Goal: Task Accomplishment & Management: Complete application form

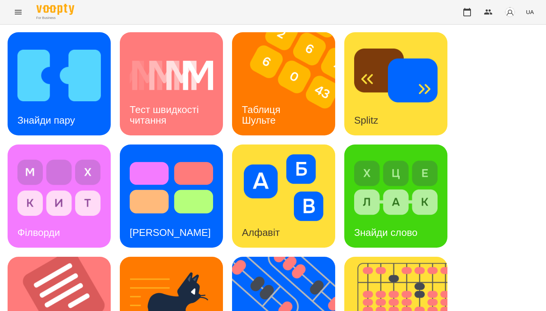
click at [17, 14] on icon "Menu" at bounding box center [18, 12] width 7 height 5
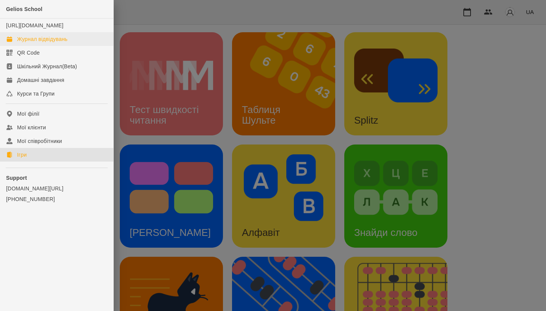
click at [45, 43] on div "Журнал відвідувань" at bounding box center [42, 39] width 50 height 8
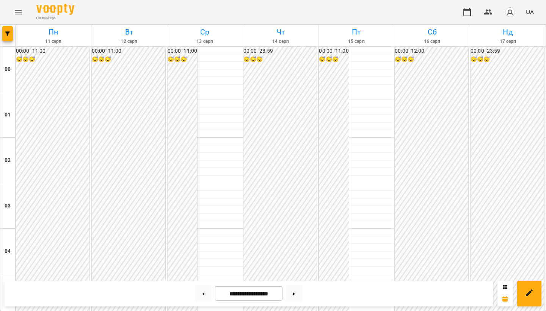
scroll to position [415, 0]
click at [15, 9] on icon "Menu" at bounding box center [18, 12] width 9 height 9
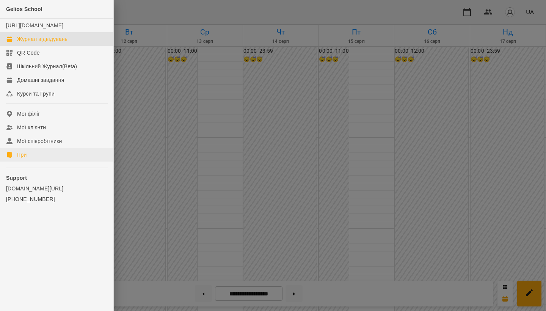
click at [35, 162] on link "Ігри" at bounding box center [56, 155] width 113 height 14
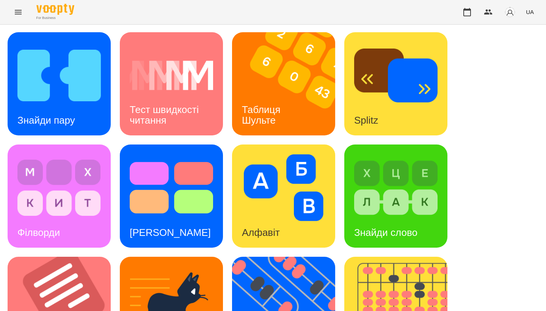
scroll to position [247, 0]
drag, startPoint x: 50, startPoint y: 74, endPoint x: 64, endPoint y: 81, distance: 15.4
click at [64, 257] on img at bounding box center [64, 308] width 113 height 103
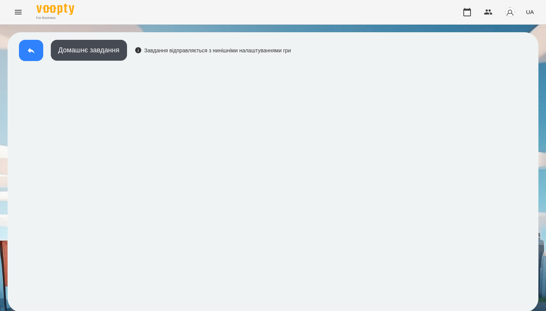
click at [27, 55] on button at bounding box center [31, 50] width 24 height 21
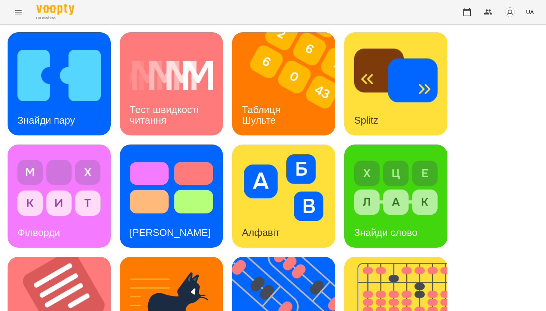
click at [225, 144] on div "Знайди пару Тест швидкості читання Таблиця [PERSON_NAME] Splitz Філворди Тест С…" at bounding box center [273, 308] width 531 height 552
click at [428, 172] on img at bounding box center [395, 187] width 83 height 67
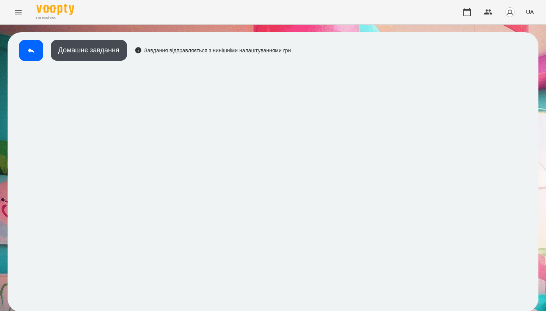
click at [35, 61] on div "Домашнє завдання Завдання відправляється з нинішніми налаштуваннями гри" at bounding box center [153, 52] width 276 height 25
click at [35, 52] on icon at bounding box center [31, 50] width 9 height 9
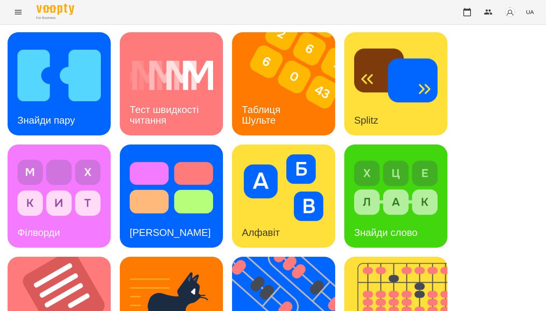
click at [499, 139] on div "Знайди пару Тест швидкості читання Таблиця [PERSON_NAME] Splitz Філворди Тест С…" at bounding box center [273, 308] width 531 height 552
click at [20, 13] on icon "Menu" at bounding box center [18, 12] width 9 height 9
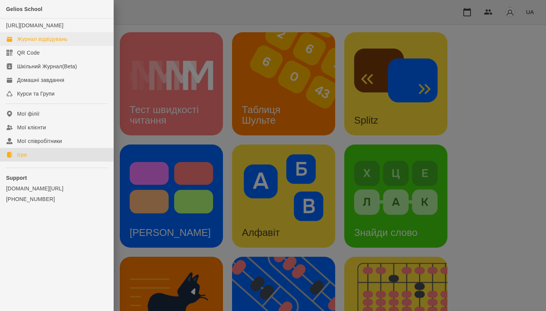
click at [36, 43] on div "Журнал відвідувань" at bounding box center [42, 39] width 50 height 8
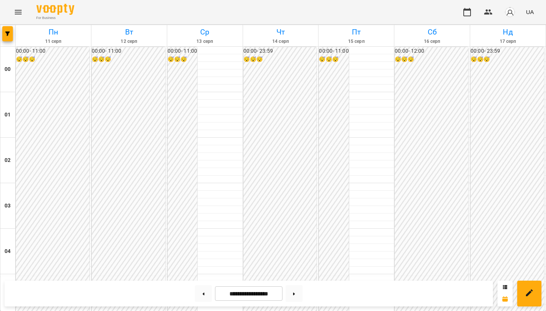
scroll to position [604, 0]
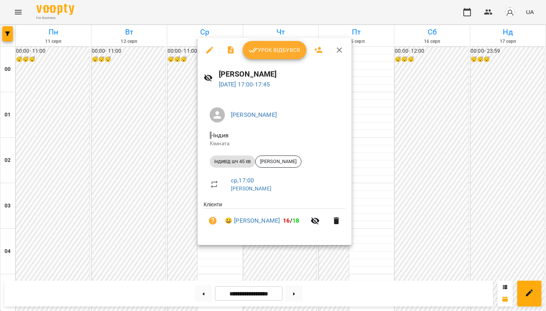
click at [134, 188] on div at bounding box center [273, 155] width 546 height 311
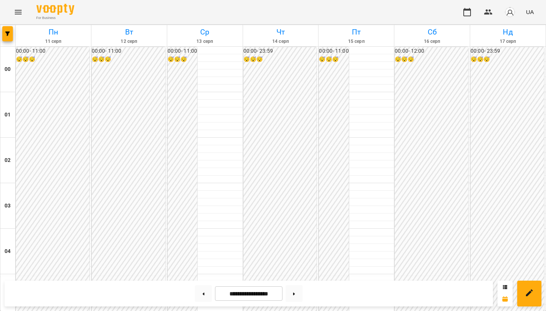
scroll to position [832, 0]
click at [20, 11] on icon "Menu" at bounding box center [18, 12] width 9 height 9
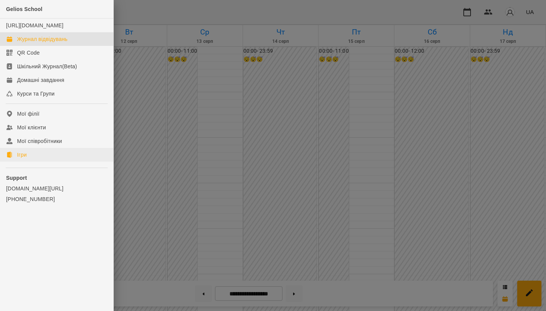
click at [35, 162] on link "Ігри" at bounding box center [56, 155] width 113 height 14
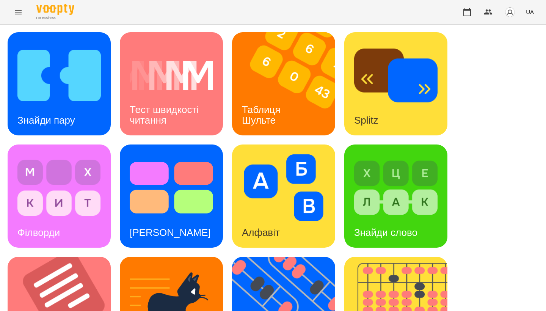
click at [17, 9] on icon "Menu" at bounding box center [18, 12] width 9 height 9
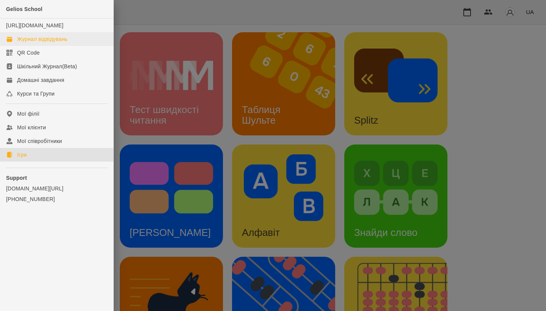
click at [53, 43] on div "Журнал відвідувань" at bounding box center [42, 39] width 50 height 8
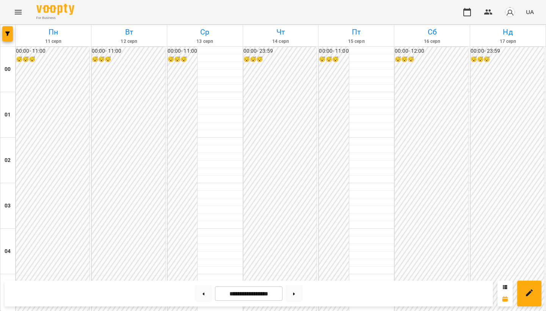
scroll to position [686, 0]
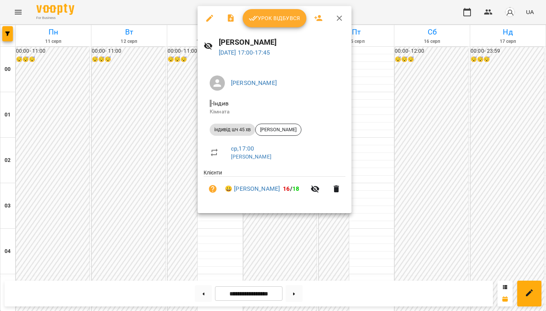
click at [274, 20] on span "Урок відбувся" at bounding box center [275, 18] width 52 height 9
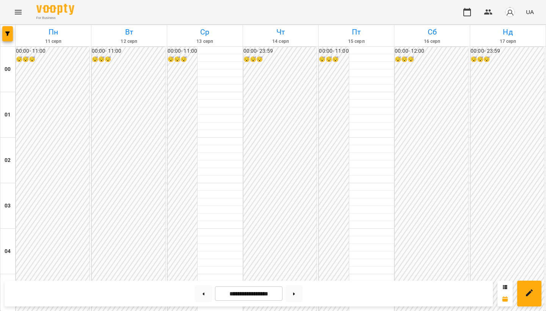
click at [18, 16] on icon "Menu" at bounding box center [18, 12] width 9 height 9
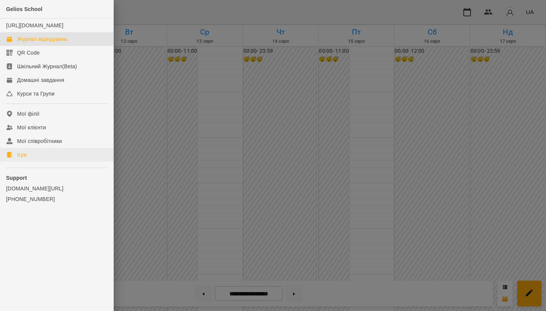
click at [38, 162] on link "Ігри" at bounding box center [56, 155] width 113 height 14
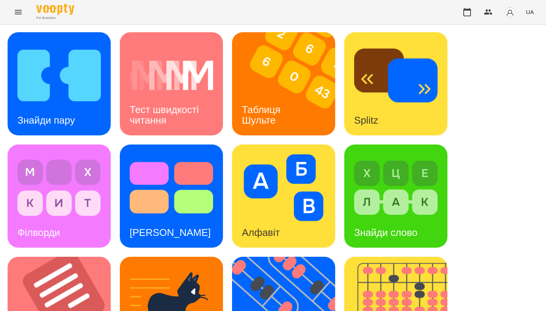
scroll to position [217, 0]
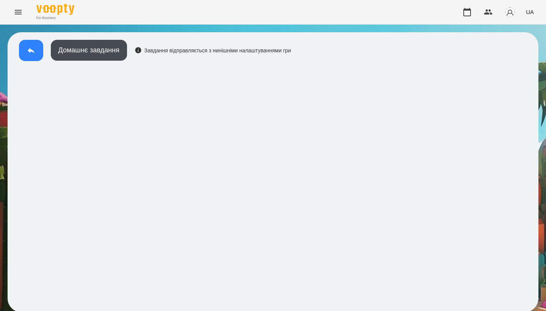
drag, startPoint x: 36, startPoint y: 5, endPoint x: 39, endPoint y: 44, distance: 39.2
click at [39, 44] on button at bounding box center [31, 50] width 24 height 21
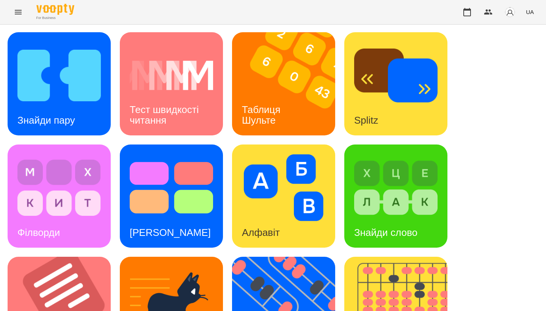
scroll to position [280, 0]
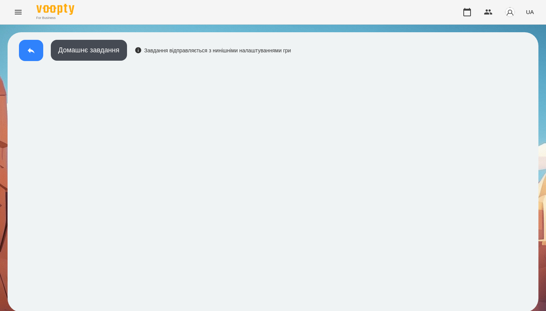
click at [27, 55] on button at bounding box center [31, 50] width 24 height 21
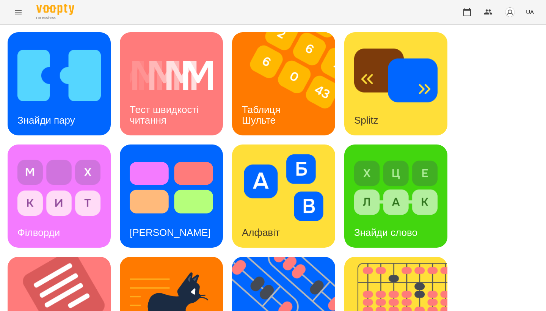
scroll to position [175, 0]
click at [77, 257] on img at bounding box center [64, 308] width 113 height 103
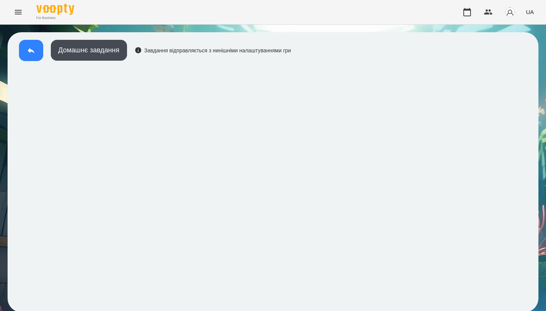
click at [29, 53] on icon at bounding box center [31, 50] width 9 height 9
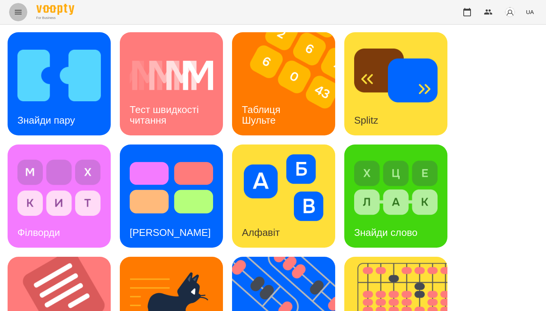
click at [16, 11] on icon "Menu" at bounding box center [18, 12] width 9 height 9
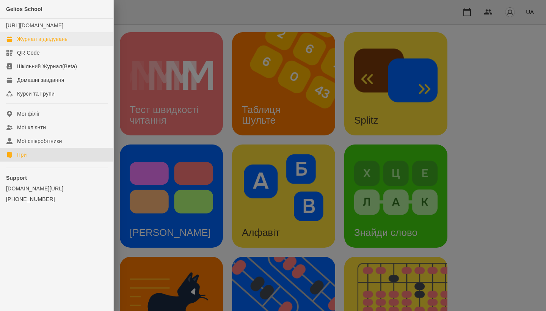
click at [41, 46] on link "Журнал відвідувань" at bounding box center [56, 39] width 113 height 14
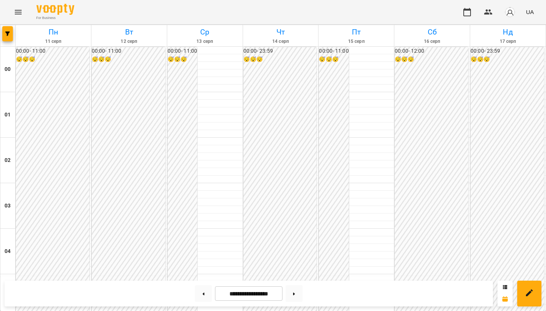
scroll to position [698, 0]
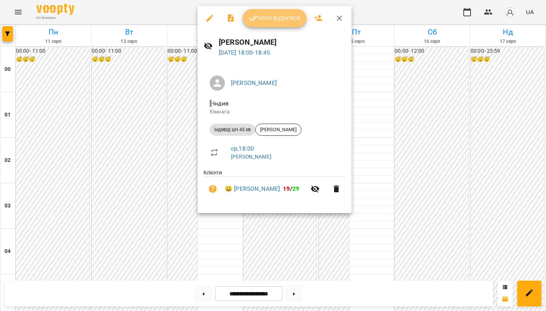
click at [273, 19] on span "Урок відбувся" at bounding box center [275, 18] width 52 height 9
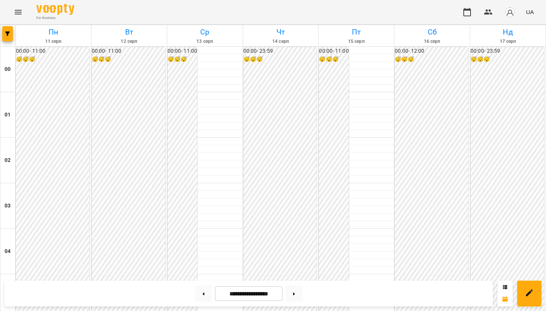
scroll to position [0, 0]
click at [22, 7] on button "Menu" at bounding box center [18, 12] width 18 height 18
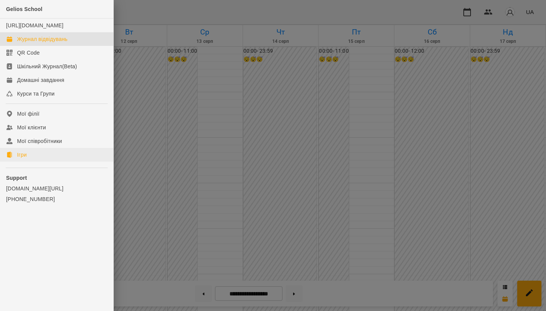
click at [36, 162] on link "Ігри" at bounding box center [56, 155] width 113 height 14
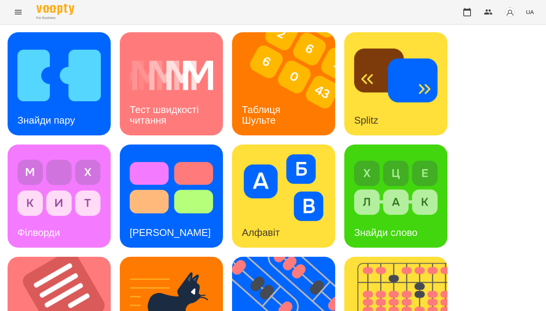
scroll to position [281, 0]
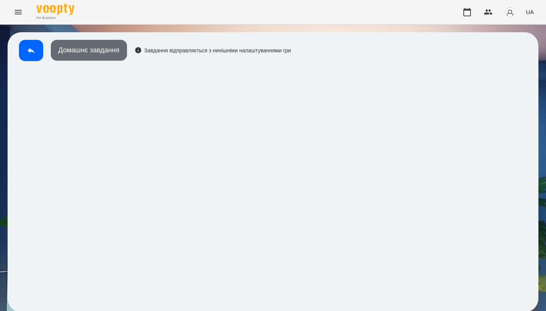
click at [121, 55] on button "Домашнє завдання" at bounding box center [89, 50] width 76 height 21
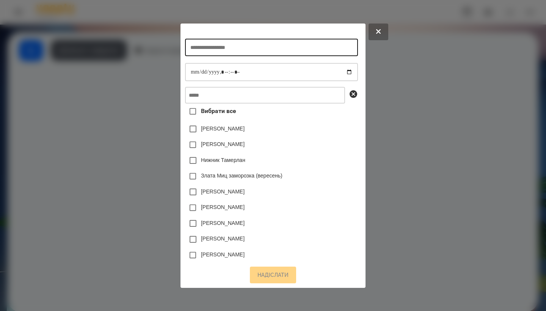
click at [283, 47] on input "text" at bounding box center [271, 47] width 173 height 17
type input "**********"
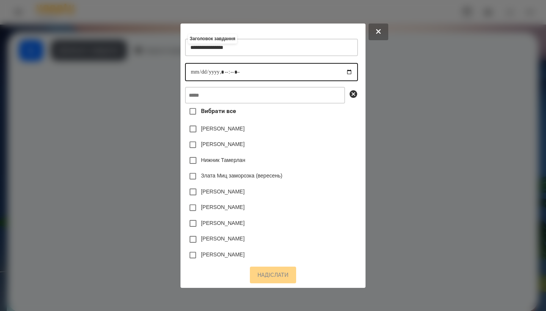
click at [185, 67] on input "datetime-local" at bounding box center [271, 72] width 173 height 18
click at [224, 69] on input "datetime-local" at bounding box center [271, 72] width 173 height 18
type input "**********"
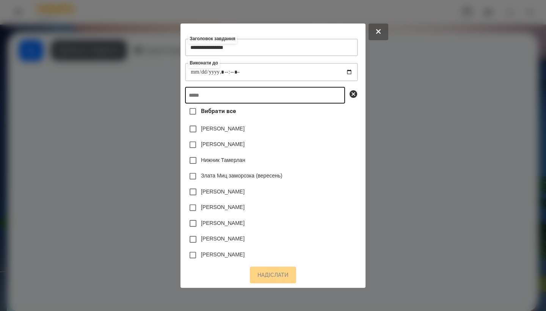
click at [244, 91] on input "text" at bounding box center [265, 95] width 160 height 17
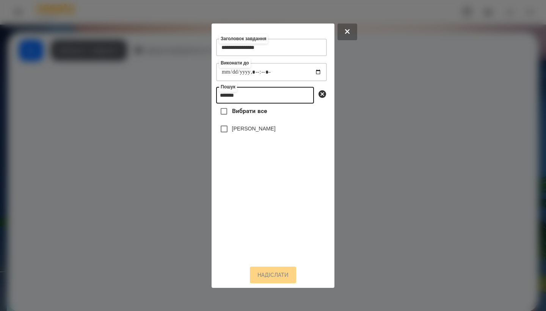
type input "*******"
click at [266, 132] on label "[PERSON_NAME]" at bounding box center [254, 129] width 44 height 8
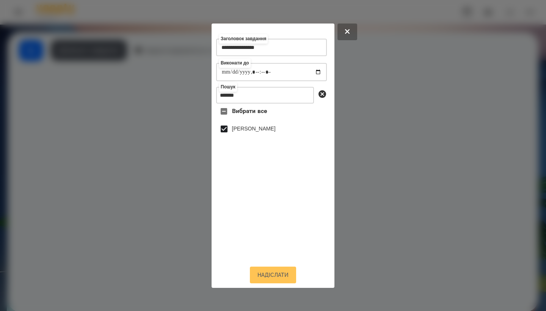
click at [271, 274] on button "Надіслати" at bounding box center [273, 275] width 46 height 17
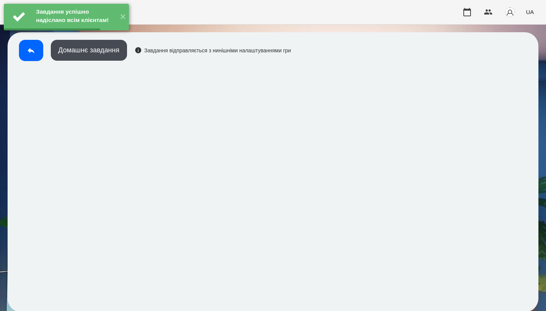
click at [94, 55] on button "Домашнє завдання" at bounding box center [89, 50] width 76 height 21
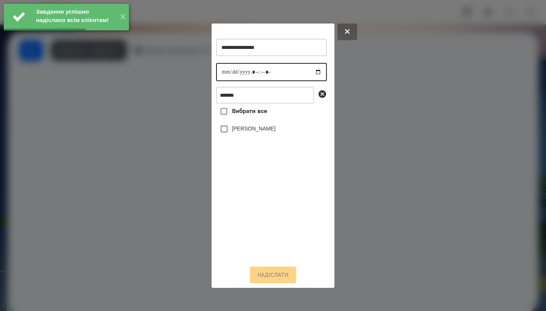
click at [223, 69] on input "datetime-local" at bounding box center [271, 72] width 111 height 18
type input "**********"
click at [271, 132] on label "[PERSON_NAME]" at bounding box center [254, 129] width 44 height 8
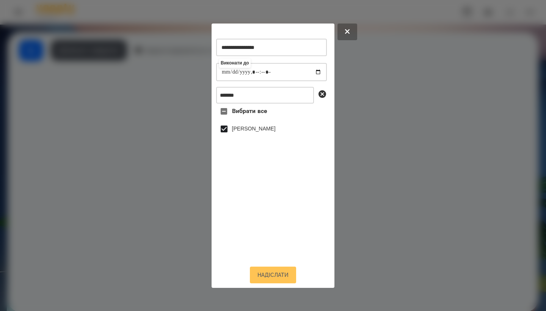
click at [275, 272] on button "Надіслати" at bounding box center [273, 275] width 46 height 17
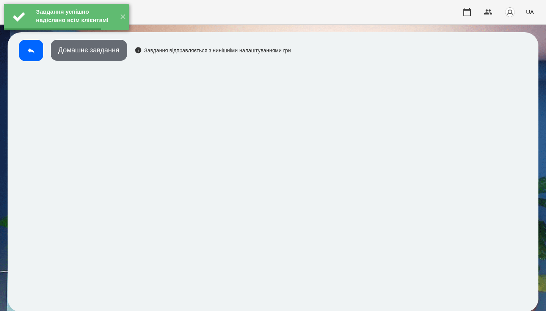
click at [118, 58] on button "Домашнє завдання" at bounding box center [89, 50] width 76 height 21
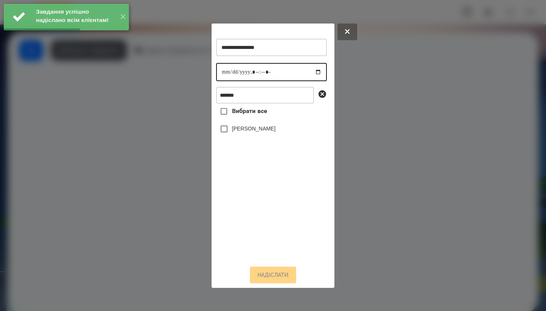
click at [227, 73] on input "datetime-local" at bounding box center [271, 72] width 111 height 18
type input "**********"
click at [271, 132] on label "[PERSON_NAME]" at bounding box center [254, 129] width 44 height 8
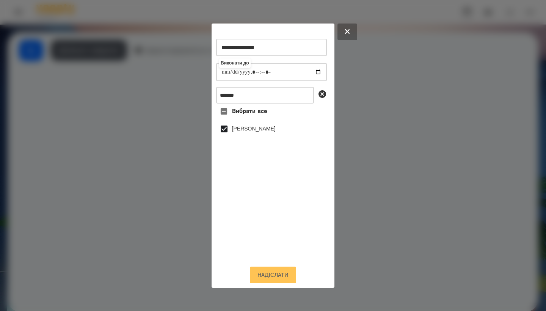
click at [272, 277] on button "Надіслати" at bounding box center [273, 275] width 46 height 17
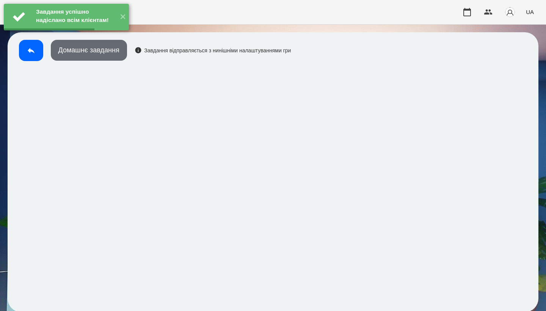
click at [116, 59] on button "Домашнє завдання" at bounding box center [89, 50] width 76 height 21
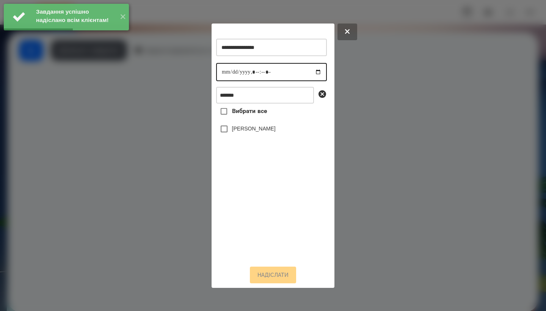
click at [219, 74] on input "datetime-local" at bounding box center [271, 72] width 111 height 18
type input "**********"
click at [273, 132] on label "[PERSON_NAME]" at bounding box center [254, 129] width 44 height 8
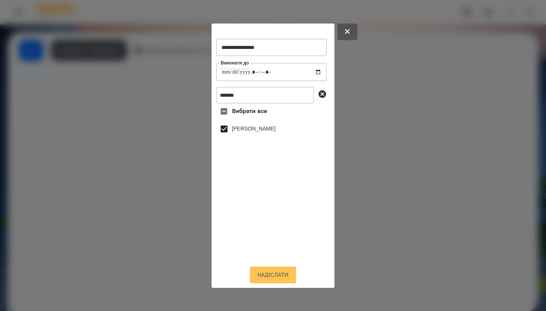
click at [273, 279] on button "Надіслати" at bounding box center [273, 275] width 46 height 17
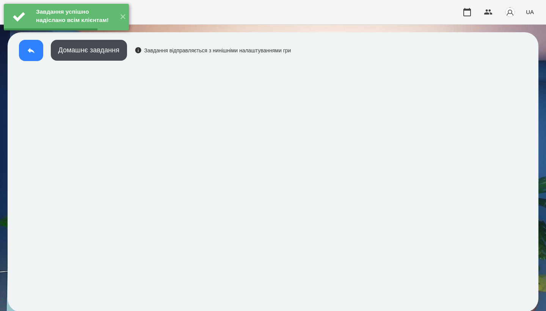
click at [39, 53] on button at bounding box center [31, 50] width 24 height 21
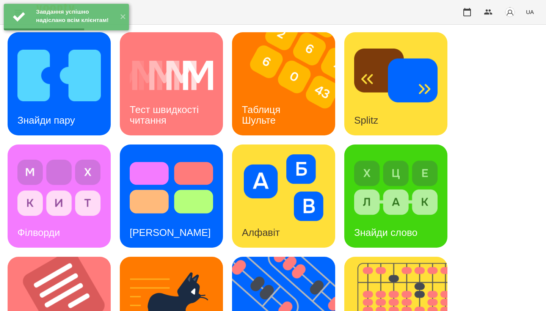
click at [307, 102] on img at bounding box center [288, 83] width 113 height 103
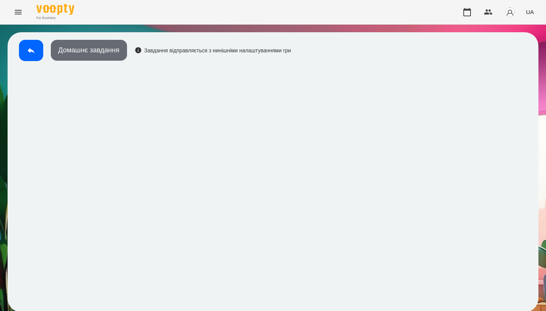
click at [93, 46] on button "Домашнє завдання" at bounding box center [89, 50] width 76 height 21
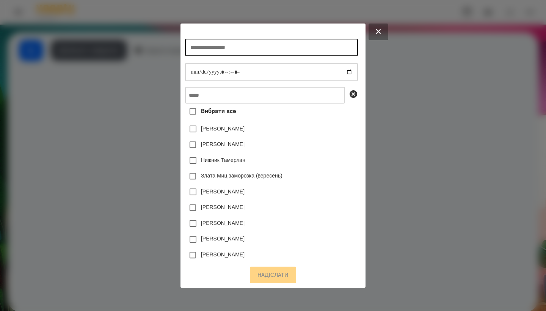
click at [228, 39] on input "text" at bounding box center [271, 47] width 173 height 17
type input "**********"
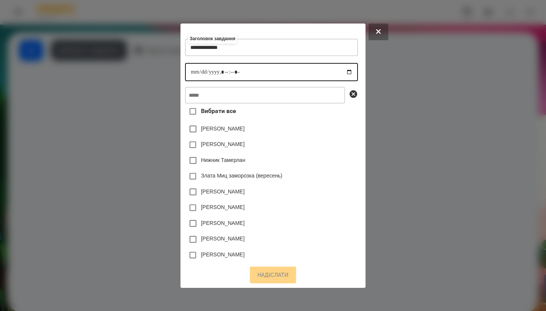
click at [187, 70] on input "datetime-local" at bounding box center [271, 72] width 173 height 18
click at [222, 71] on input "datetime-local" at bounding box center [271, 72] width 173 height 18
type input "**********"
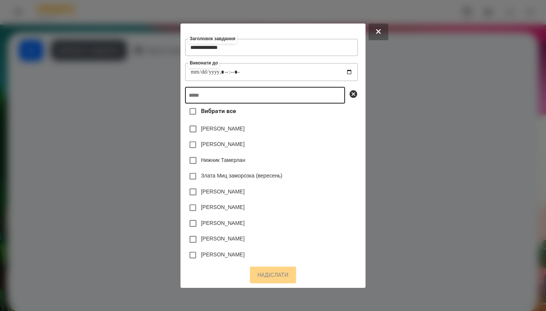
click at [242, 95] on input "text" at bounding box center [265, 95] width 160 height 17
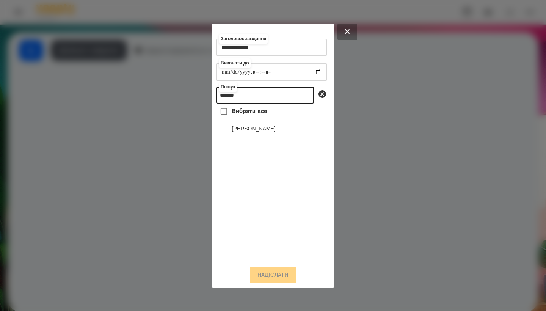
type input "*******"
click at [255, 132] on label "[PERSON_NAME]" at bounding box center [254, 129] width 44 height 8
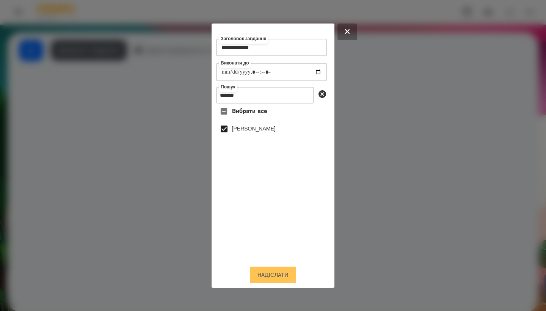
click at [265, 278] on button "Надіслати" at bounding box center [273, 275] width 46 height 17
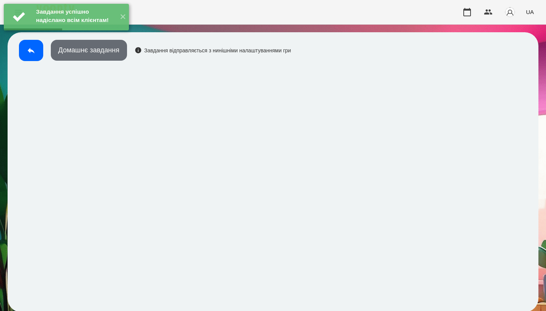
click at [115, 55] on button "Домашнє завдання" at bounding box center [89, 50] width 76 height 21
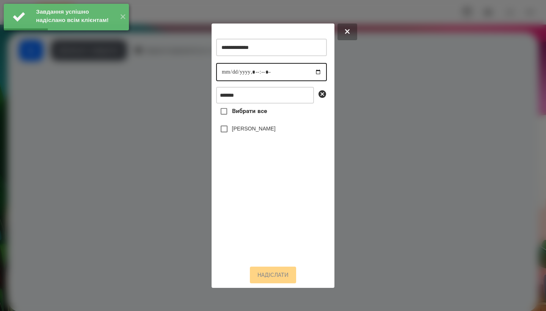
click at [220, 71] on input "datetime-local" at bounding box center [271, 72] width 111 height 18
type input "**********"
click at [272, 132] on label "[PERSON_NAME]" at bounding box center [254, 129] width 44 height 8
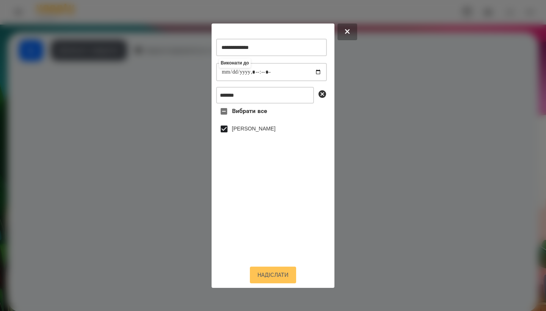
click at [274, 282] on button "Надіслати" at bounding box center [273, 275] width 46 height 17
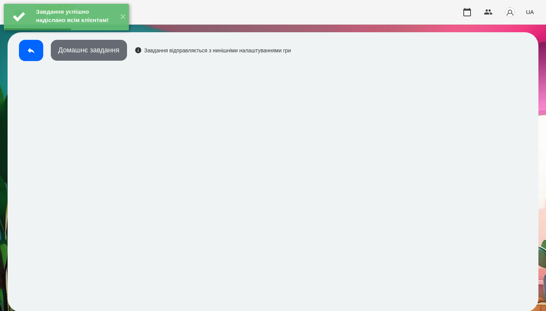
click at [87, 49] on button "Домашнє завдання" at bounding box center [89, 50] width 76 height 21
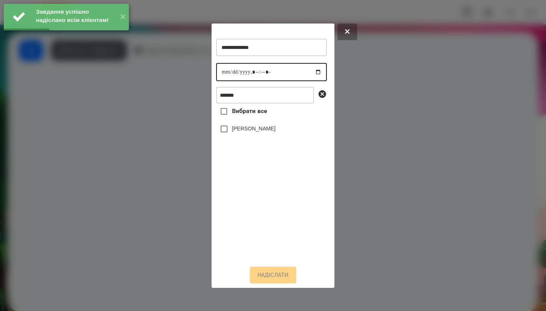
click at [226, 71] on input "datetime-local" at bounding box center [271, 72] width 111 height 18
type input "**********"
click at [270, 132] on label "[PERSON_NAME]" at bounding box center [254, 129] width 44 height 8
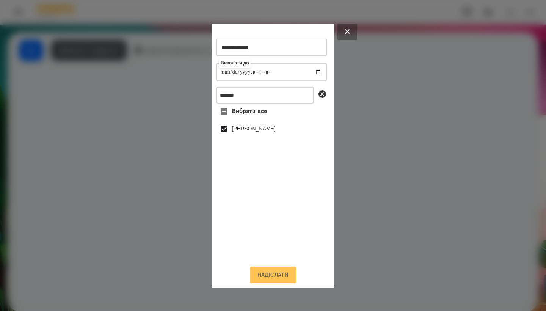
click at [275, 282] on button "Надіслати" at bounding box center [273, 275] width 46 height 17
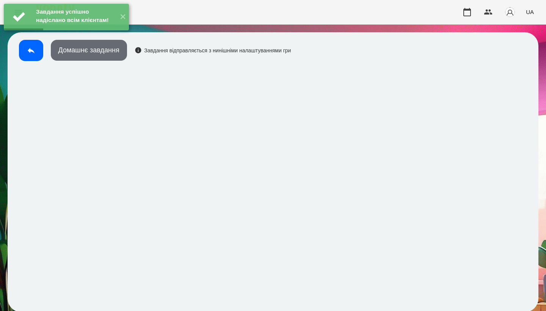
click at [93, 47] on button "Домашнє завдання" at bounding box center [89, 50] width 76 height 21
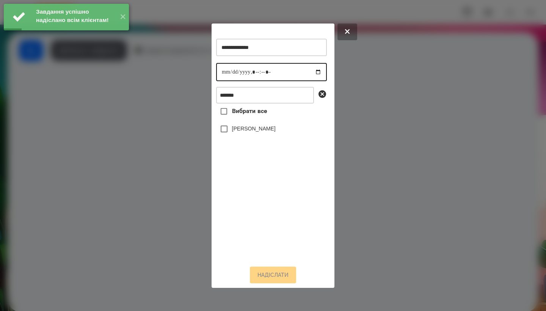
click at [223, 74] on input "datetime-local" at bounding box center [271, 72] width 111 height 18
type input "**********"
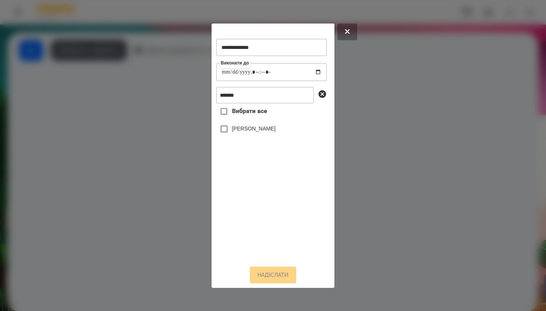
click at [271, 129] on label "[PERSON_NAME]" at bounding box center [254, 129] width 44 height 8
click at [271, 283] on button "Надіслати" at bounding box center [273, 275] width 46 height 17
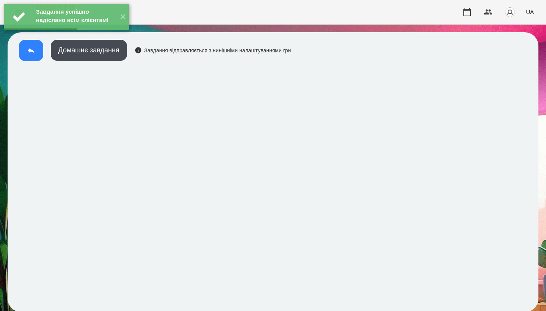
click at [37, 56] on button at bounding box center [31, 50] width 24 height 21
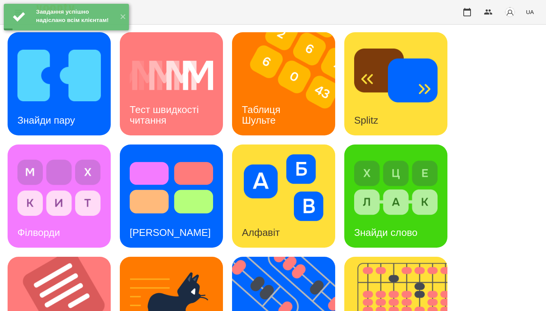
click at [71, 113] on div "Знайди пару" at bounding box center [46, 120] width 77 height 30
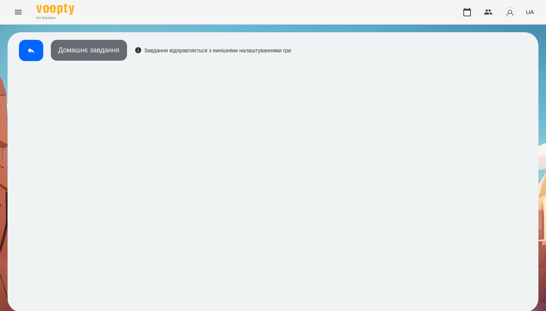
click at [91, 47] on button "Домашнє завдання" at bounding box center [89, 50] width 76 height 21
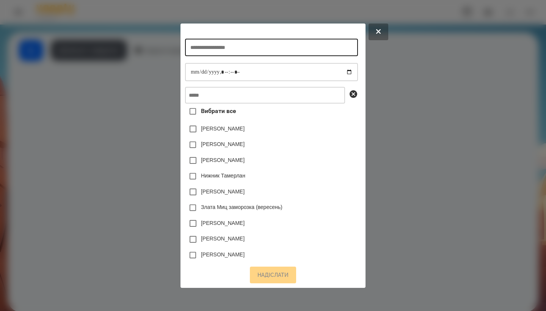
click at [217, 47] on input "text" at bounding box center [271, 47] width 173 height 17
type input "**********"
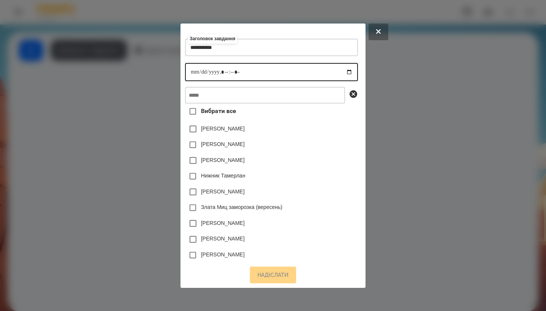
click at [187, 72] on input "datetime-local" at bounding box center [271, 72] width 173 height 18
click at [221, 71] on input "datetime-local" at bounding box center [271, 72] width 173 height 18
type input "**********"
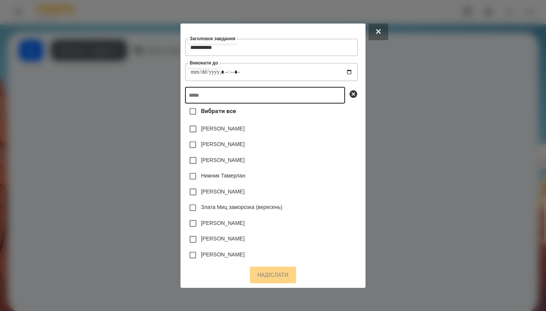
click at [249, 102] on input "text" at bounding box center [265, 95] width 160 height 17
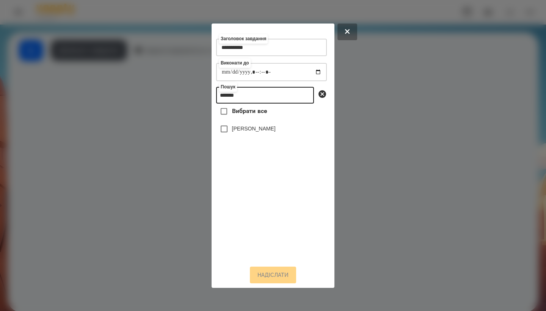
type input "*******"
click at [261, 128] on label "[PERSON_NAME]" at bounding box center [254, 129] width 44 height 8
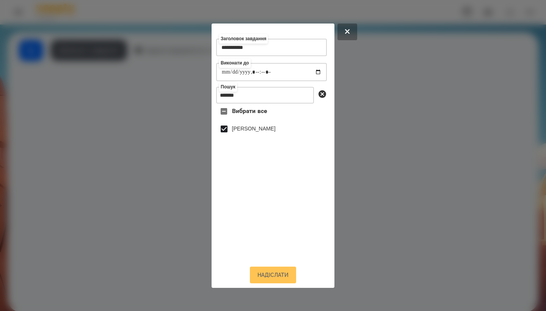
click at [272, 274] on button "Надіслати" at bounding box center [273, 275] width 46 height 17
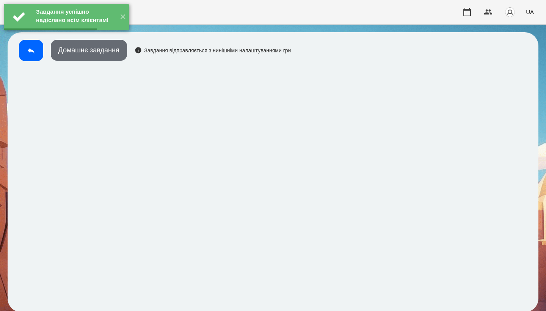
click at [106, 57] on button "Домашнє завдання" at bounding box center [89, 50] width 76 height 21
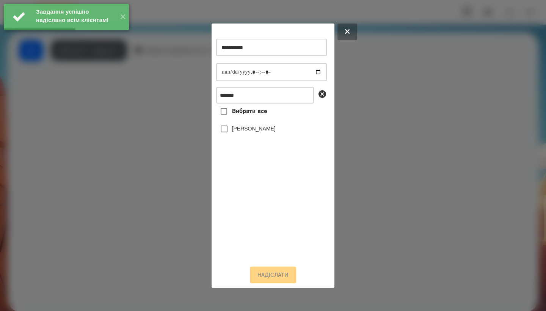
click at [216, 71] on div "**********" at bounding box center [273, 156] width 123 height 264
click at [222, 72] on input "datetime-local" at bounding box center [271, 72] width 111 height 18
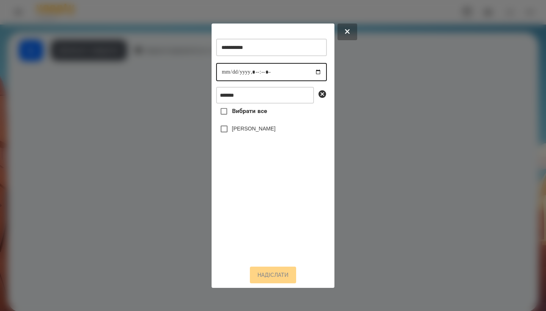
type input "**********"
click at [272, 132] on label "[PERSON_NAME]" at bounding box center [254, 129] width 44 height 8
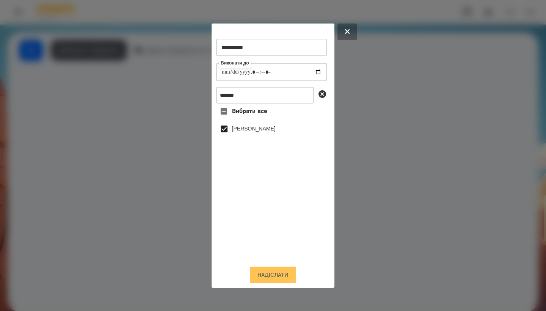
click at [267, 278] on button "Надіслати" at bounding box center [273, 275] width 46 height 17
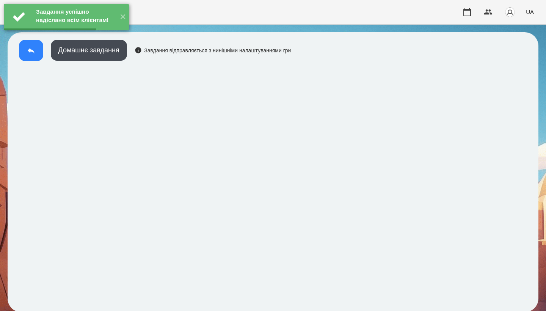
click at [32, 56] on button at bounding box center [31, 50] width 24 height 21
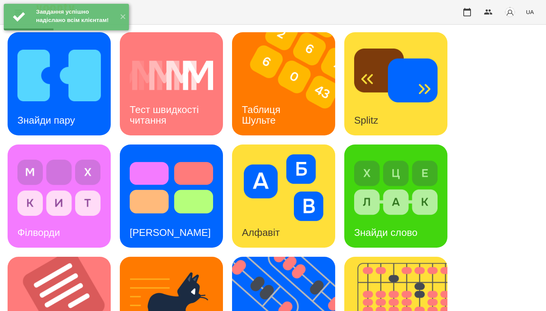
scroll to position [212, 0]
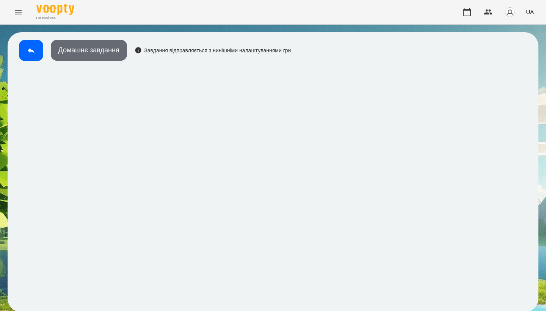
click at [91, 52] on button "Домашнє завдання" at bounding box center [89, 50] width 76 height 21
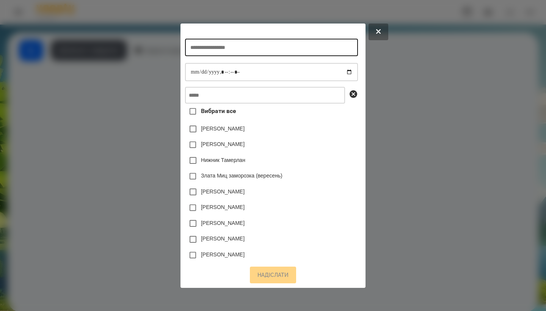
click at [203, 50] on input "text" at bounding box center [271, 47] width 173 height 17
type input "**********"
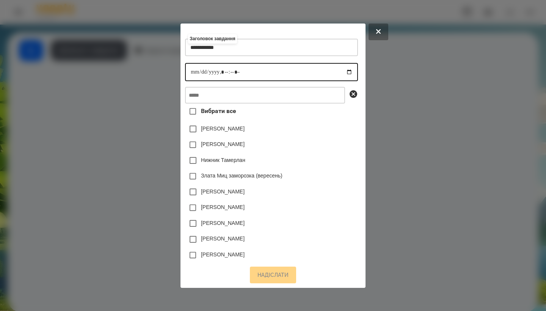
click at [189, 71] on input "datetime-local" at bounding box center [271, 72] width 173 height 18
click at [219, 73] on input "datetime-local" at bounding box center [271, 72] width 173 height 18
type input "**********"
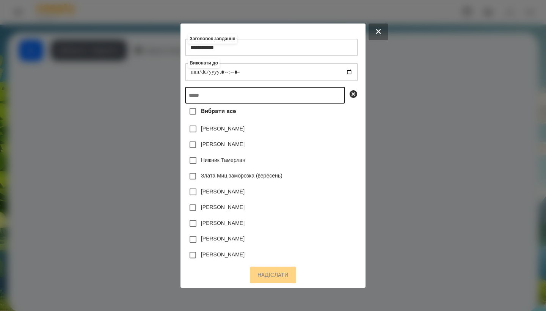
click at [239, 99] on input "text" at bounding box center [265, 95] width 160 height 17
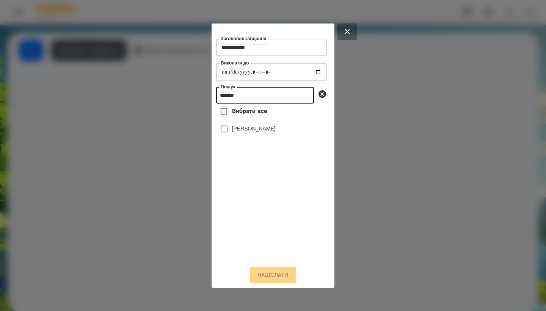
type input "*******"
click at [264, 132] on label "[PERSON_NAME]" at bounding box center [254, 129] width 44 height 8
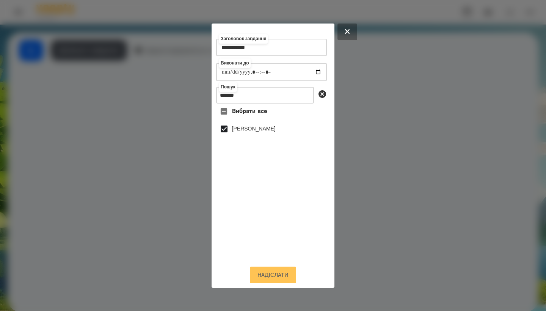
click at [283, 272] on button "Надіслати" at bounding box center [273, 275] width 46 height 17
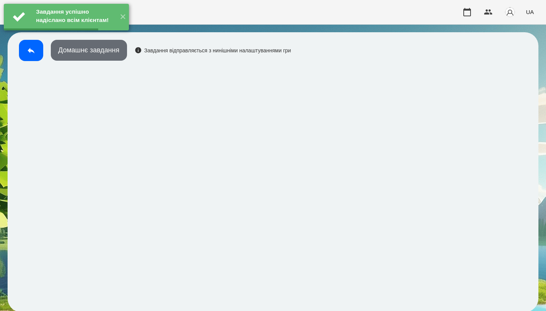
click at [113, 55] on button "Домашнє завдання" at bounding box center [89, 50] width 76 height 21
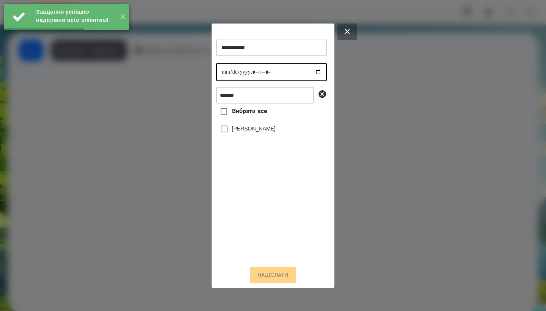
click at [228, 73] on input "datetime-local" at bounding box center [271, 72] width 111 height 18
type input "**********"
click at [271, 132] on label "[PERSON_NAME]" at bounding box center [254, 129] width 44 height 8
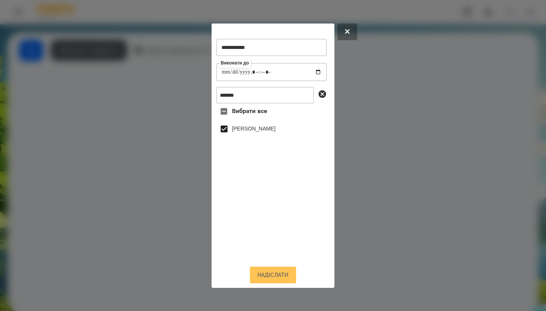
click at [269, 274] on button "Надіслати" at bounding box center [273, 275] width 46 height 17
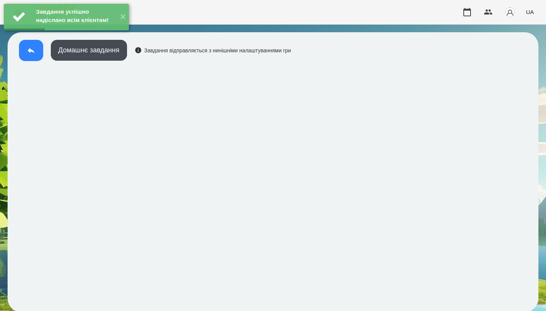
click at [29, 60] on button at bounding box center [31, 50] width 24 height 21
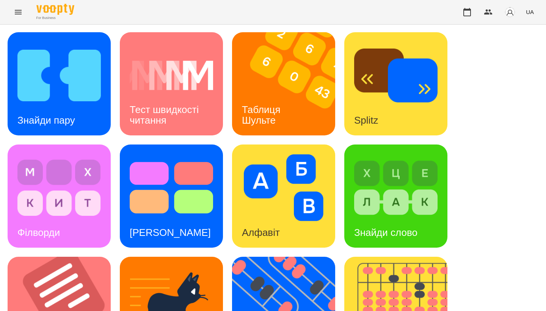
scroll to position [26, 0]
click at [402, 227] on h3 "Знайди слово" at bounding box center [385, 232] width 63 height 11
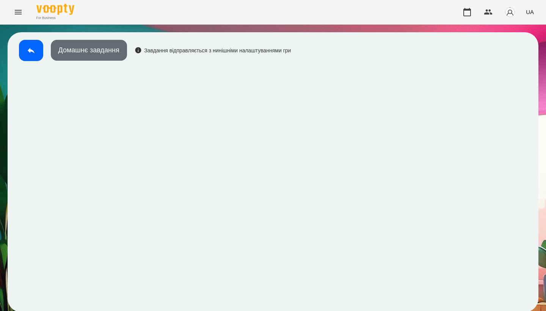
click at [90, 47] on button "Домашнє завдання" at bounding box center [89, 50] width 76 height 21
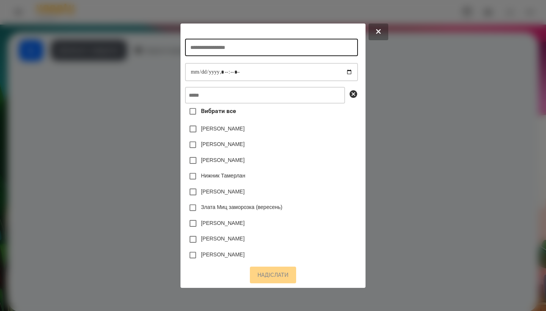
click at [285, 41] on input "text" at bounding box center [271, 47] width 173 height 17
type input "*"
click at [413, 74] on div at bounding box center [273, 155] width 546 height 311
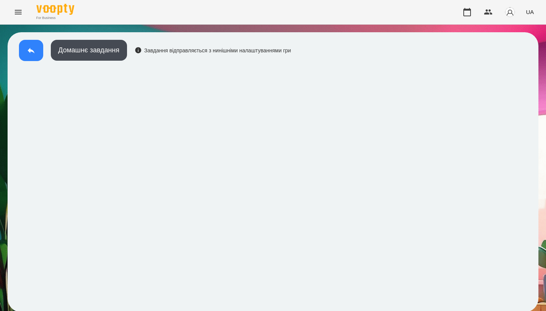
click at [30, 53] on icon at bounding box center [31, 50] width 9 height 9
